Goal: Task Accomplishment & Management: Manage account settings

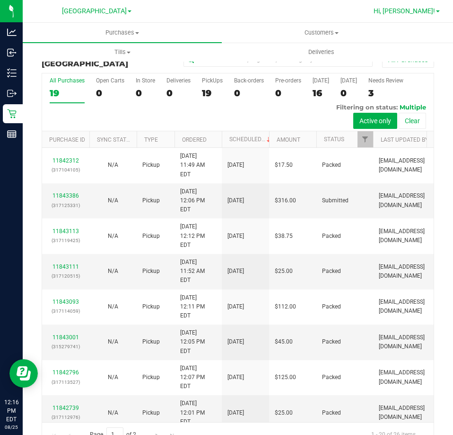
click at [420, 9] on span "Hi, [PERSON_NAME]!" at bounding box center [405, 11] width 62 height 8
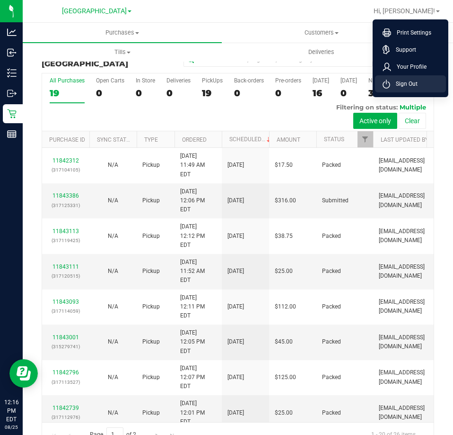
click at [416, 87] on span "Sign Out" at bounding box center [404, 83] width 27 height 9
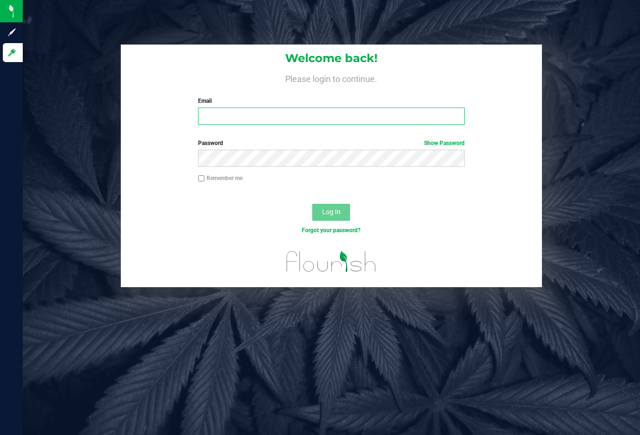
click at [256, 113] on input "Email" at bounding box center [331, 115] width 266 height 17
type input "[EMAIL_ADDRESS][DOMAIN_NAME]"
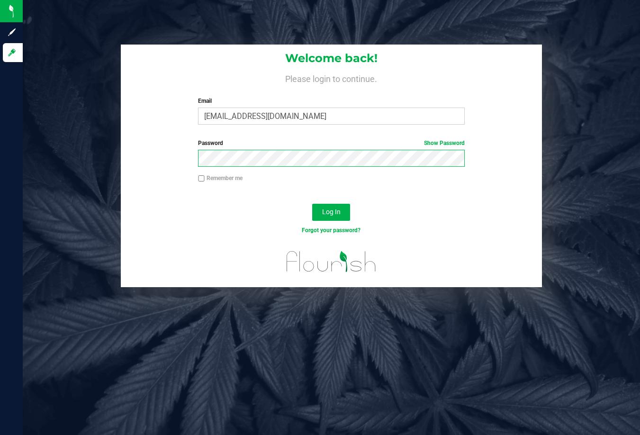
click at [312, 204] on button "Log In" at bounding box center [331, 212] width 38 height 17
